Goal: Information Seeking & Learning: Learn about a topic

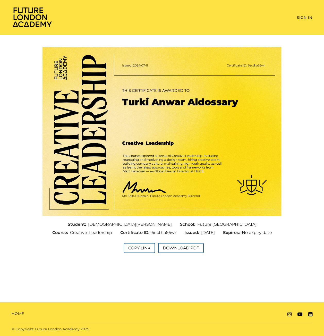
click at [43, 21] on img at bounding box center [32, 17] width 41 height 21
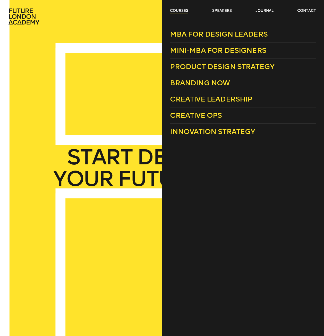
click at [179, 12] on link "courses" at bounding box center [179, 10] width 18 height 5
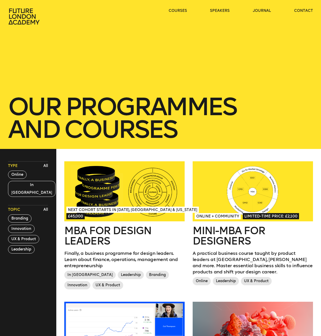
drag, startPoint x: 181, startPoint y: 197, endPoint x: 191, endPoint y: 97, distance: 99.9
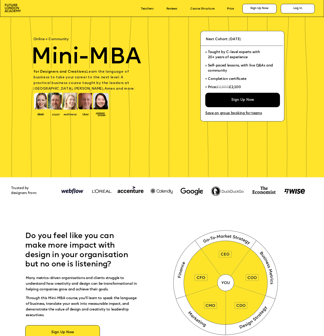
scroll to position [155, 0]
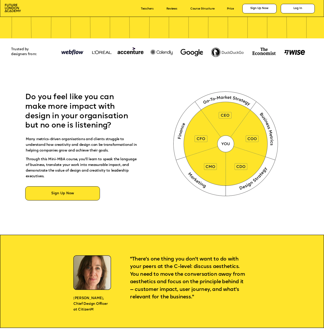
click at [228, 143] on img at bounding box center [226, 143] width 121 height 121
click at [216, 179] on img at bounding box center [226, 143] width 121 height 121
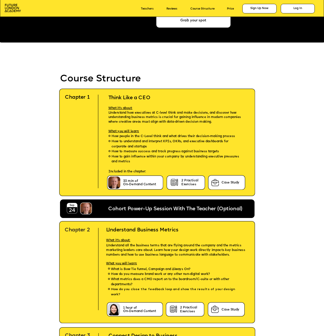
scroll to position [1006, 0]
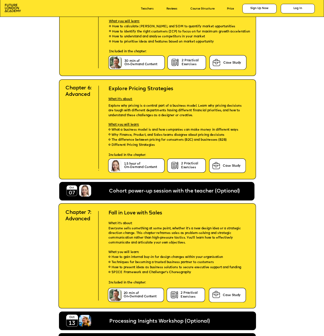
drag, startPoint x: 271, startPoint y: 133, endPoint x: 272, endPoint y: 180, distance: 47.5
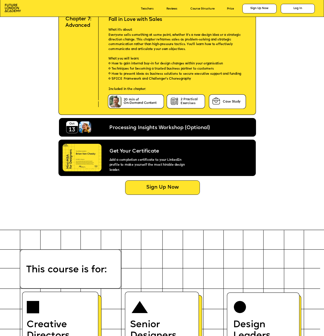
scroll to position [1814, 0]
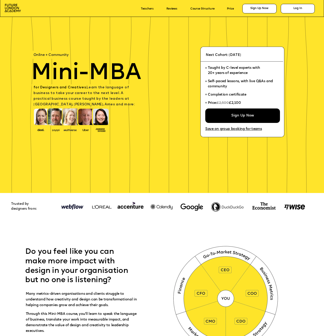
scroll to position [1814, 0]
